Goal: Task Accomplishment & Management: Manage account settings

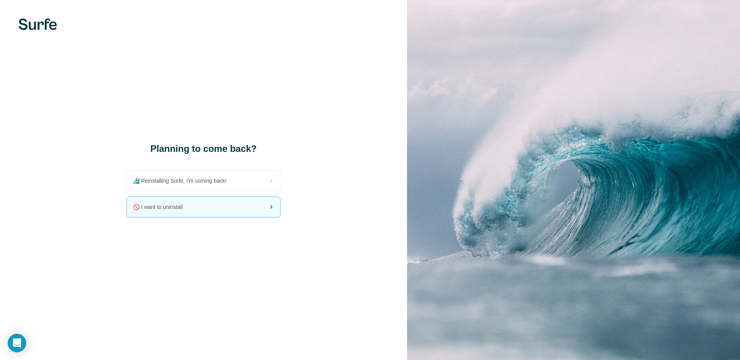
click at [212, 201] on div "🚫 I want to uninstall" at bounding box center [203, 207] width 153 height 20
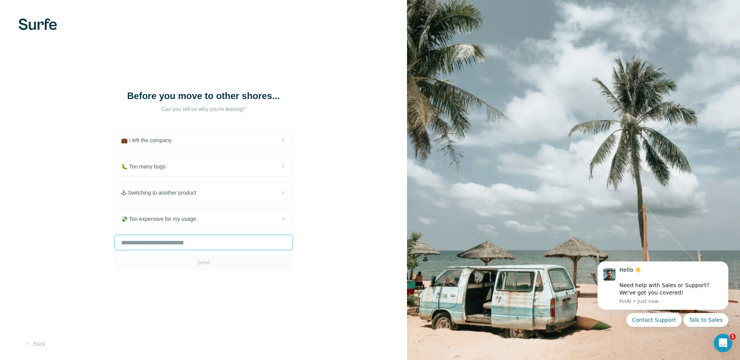
click at [182, 246] on input "text" at bounding box center [204, 242] width 178 height 15
type input "******"
click at [214, 263] on button "Send" at bounding box center [204, 262] width 178 height 15
